Goal: Task Accomplishment & Management: Use online tool/utility

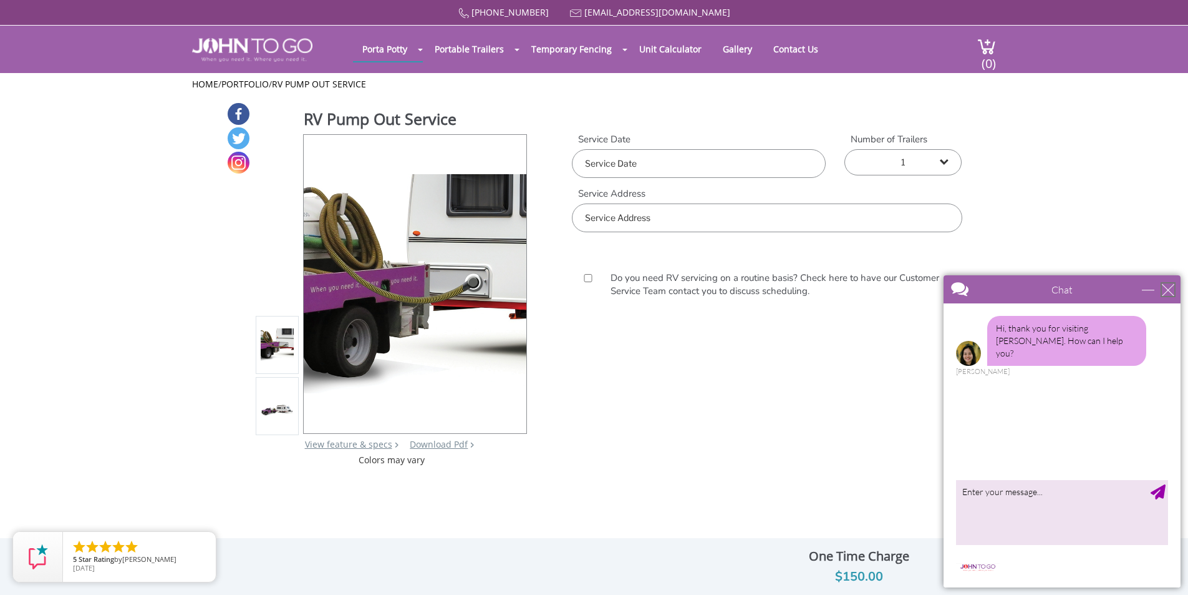
click at [1169, 293] on div "close" at bounding box center [1168, 289] width 12 height 12
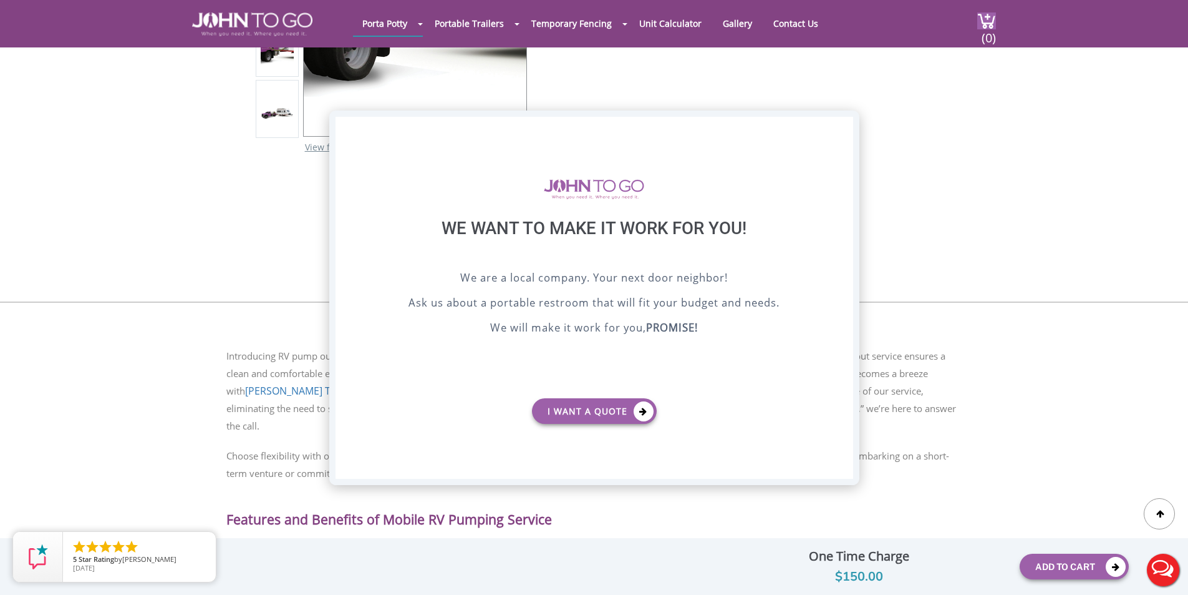
click at [838, 130] on div "X" at bounding box center [842, 127] width 19 height 21
